Goal: Task Accomplishment & Management: Manage account settings

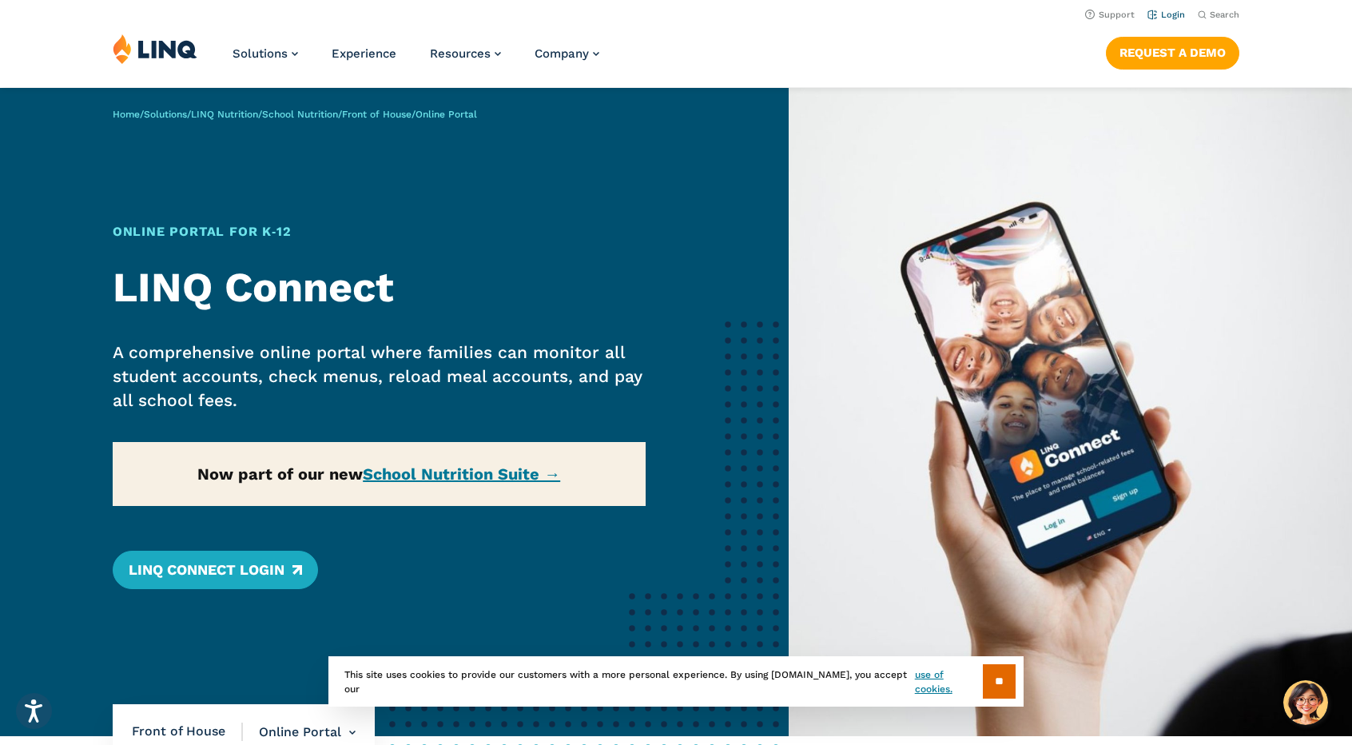
click at [1171, 9] on li "Login" at bounding box center [1167, 14] width 38 height 18
click at [1157, 18] on link "Login" at bounding box center [1167, 15] width 38 height 10
